Goal: Find specific page/section: Find specific page/section

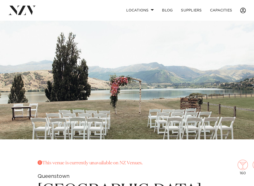
click at [240, 12] on li at bounding box center [241, 10] width 10 height 11
click at [242, 11] on span at bounding box center [243, 11] width 6 height 6
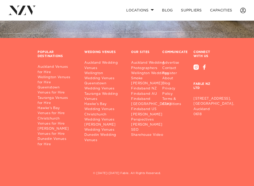
scroll to position [782, 0]
click at [204, 69] on div at bounding box center [204, 67] width 3 height 5
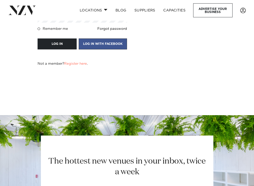
scroll to position [102, 0]
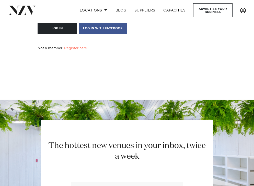
click at [249, 10] on link at bounding box center [243, 11] width 14 height 6
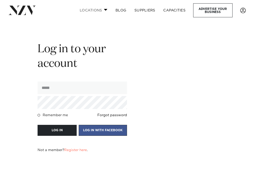
click at [103, 11] on link "Locations" at bounding box center [94, 10] width 36 height 11
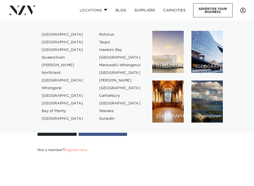
click at [103, 11] on link "Locations" at bounding box center [94, 10] width 36 height 11
